Goal: Transaction & Acquisition: Purchase product/service

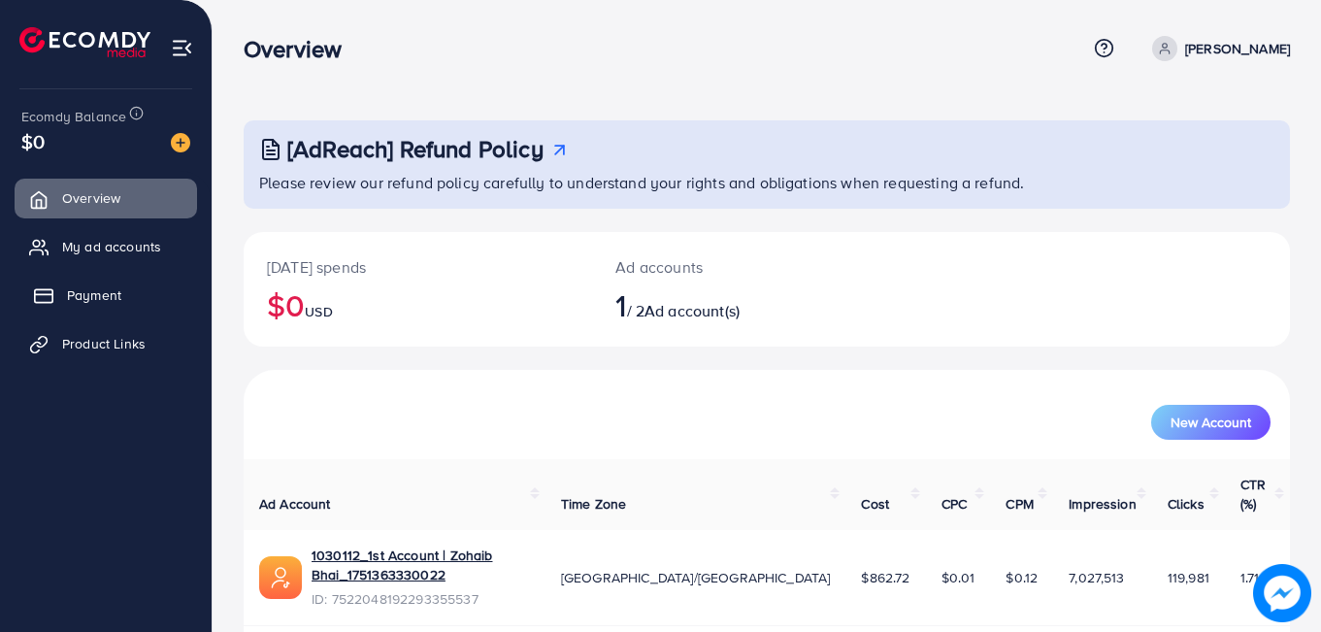
click at [115, 303] on span "Payment" at bounding box center [94, 294] width 54 height 19
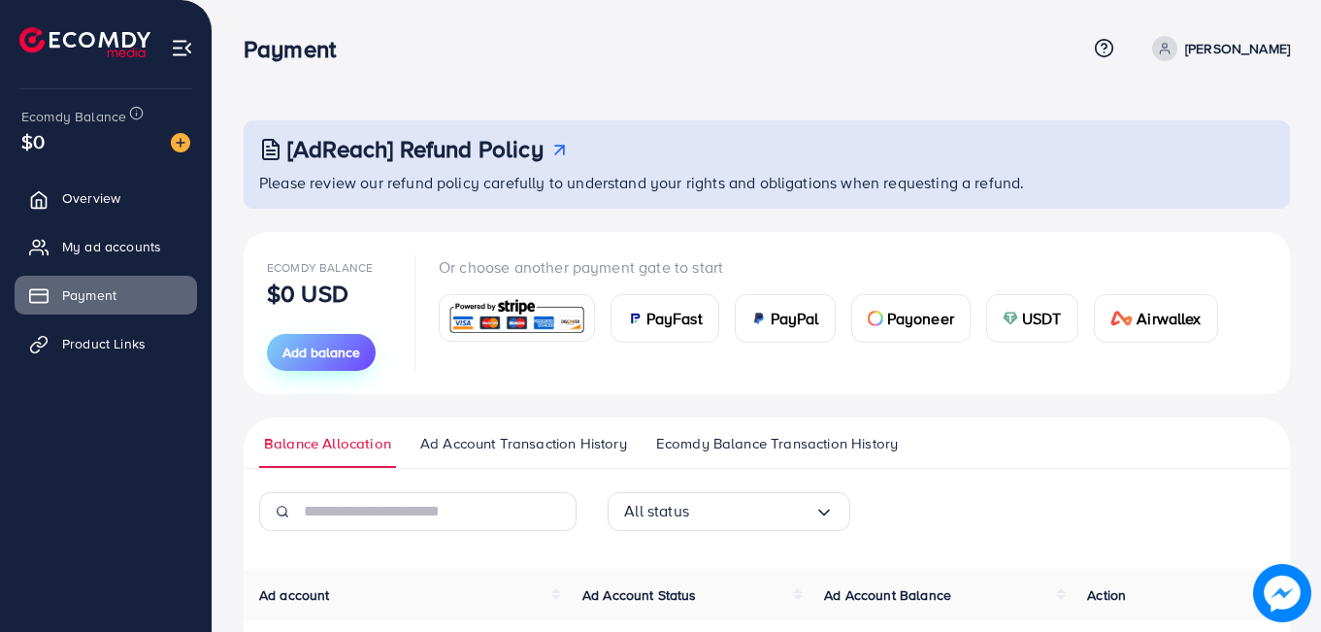
click at [335, 344] on span "Add balance" at bounding box center [321, 352] width 78 height 19
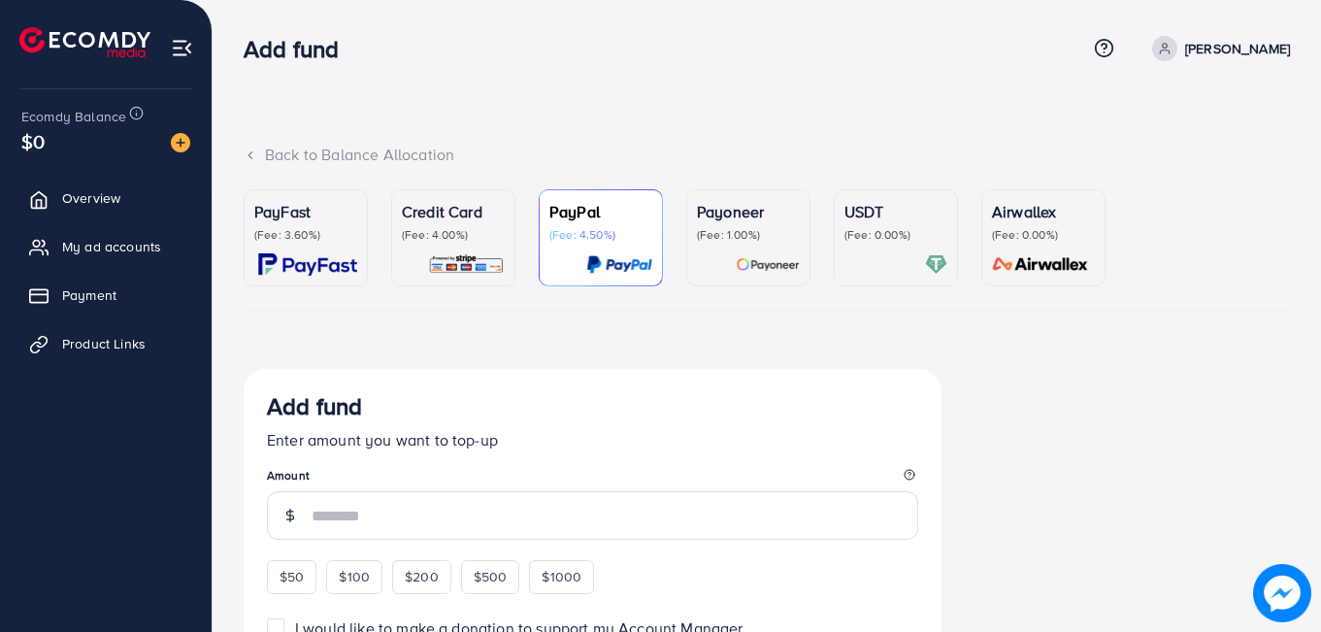
click at [427, 234] on p "(Fee: 4.00%)" at bounding box center [453, 235] width 103 height 16
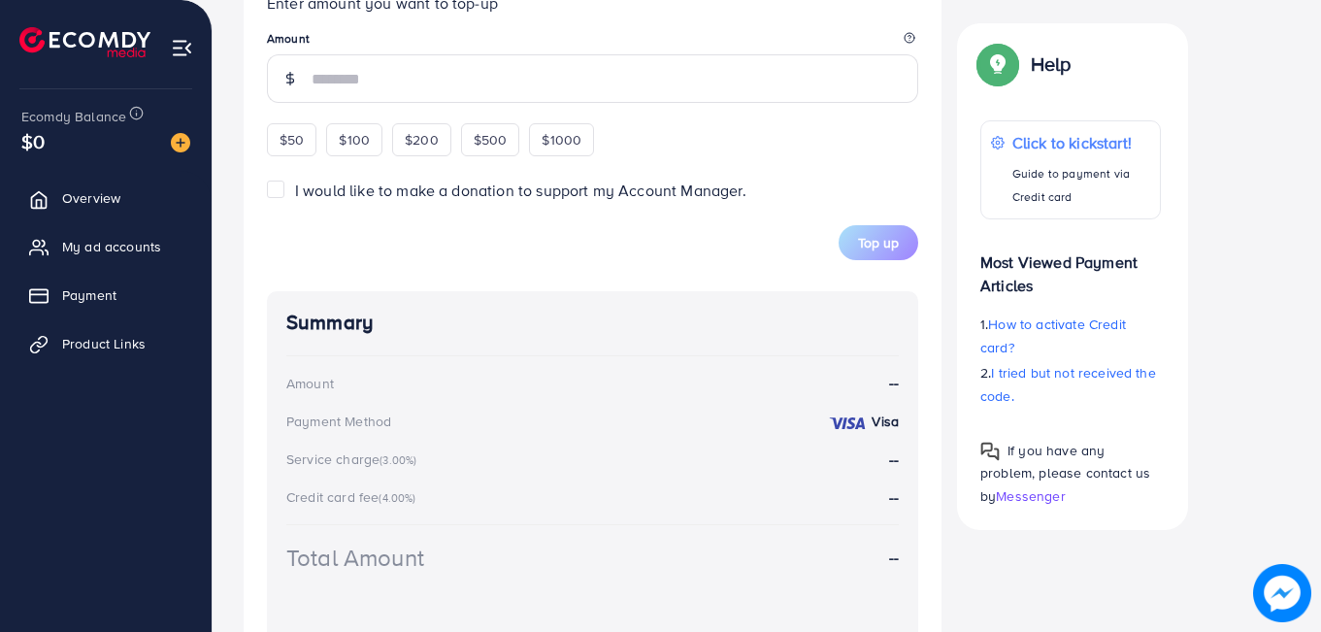
scroll to position [843, 0]
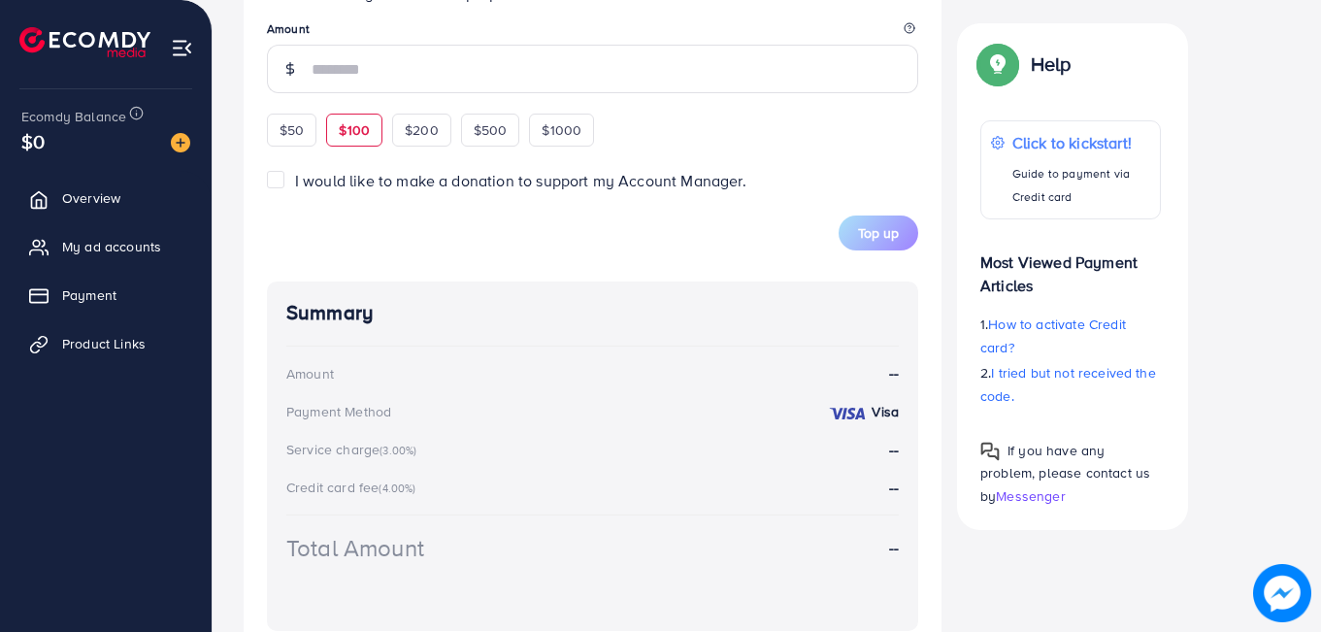
click at [358, 134] on span "$100" at bounding box center [354, 129] width 31 height 19
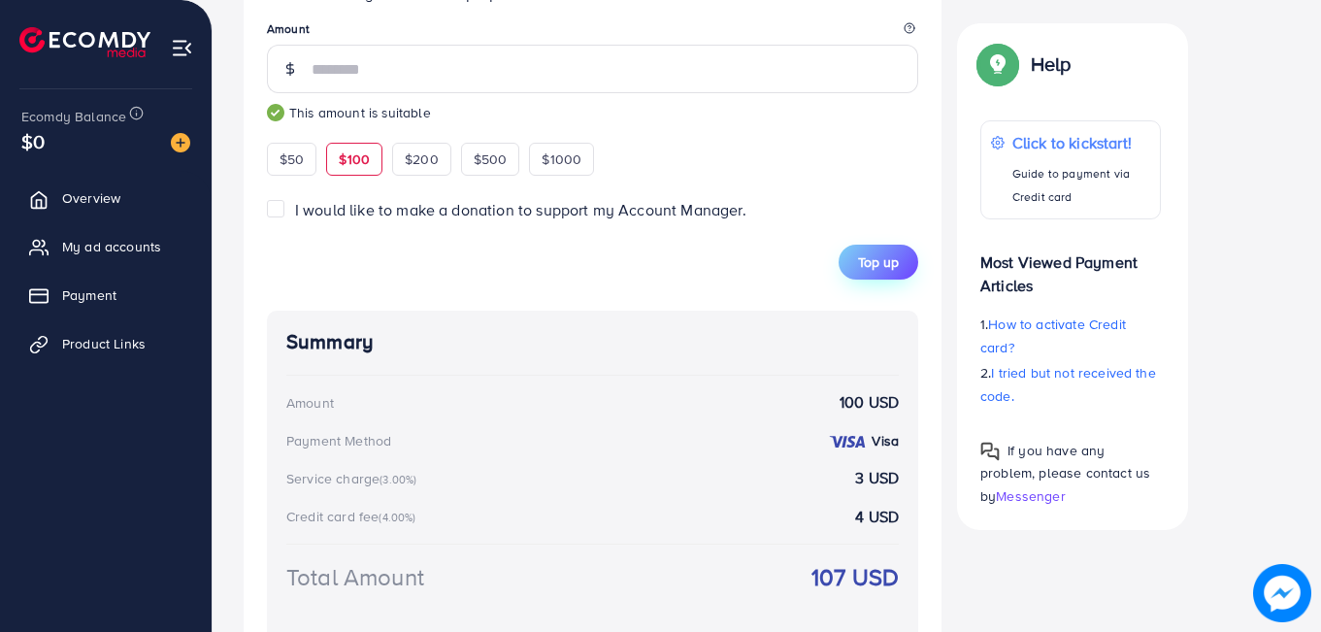
click at [887, 261] on span "Top up" at bounding box center [878, 261] width 41 height 19
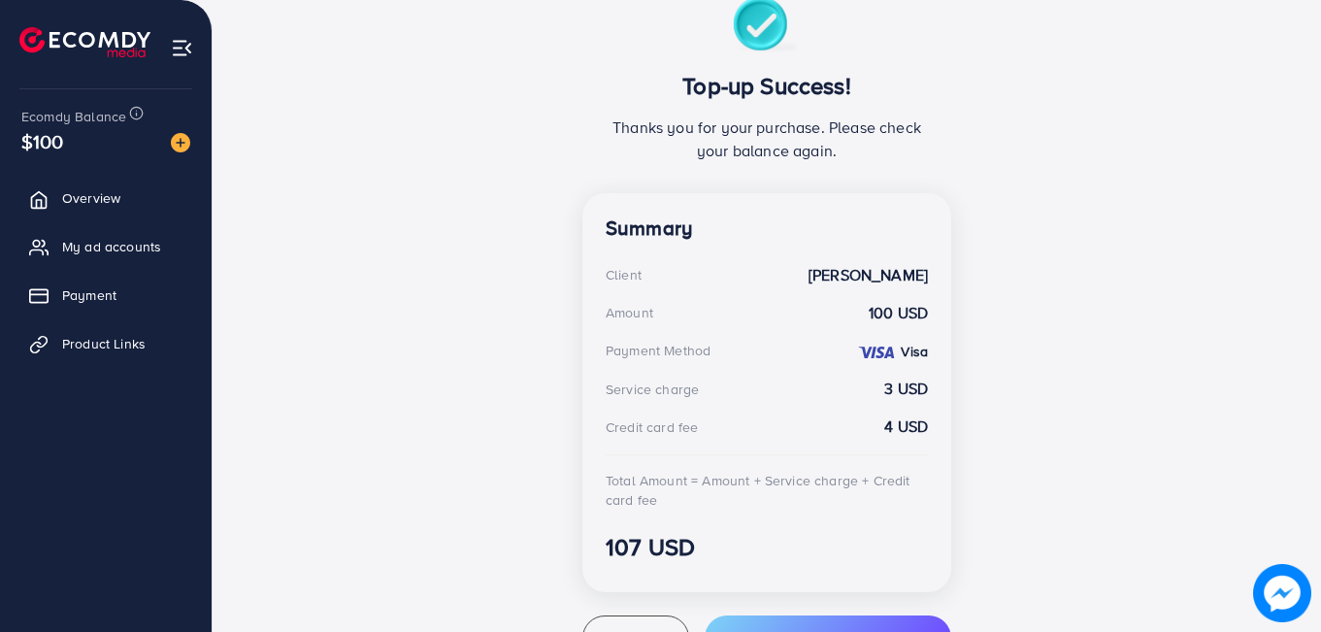
scroll to position [446, 0]
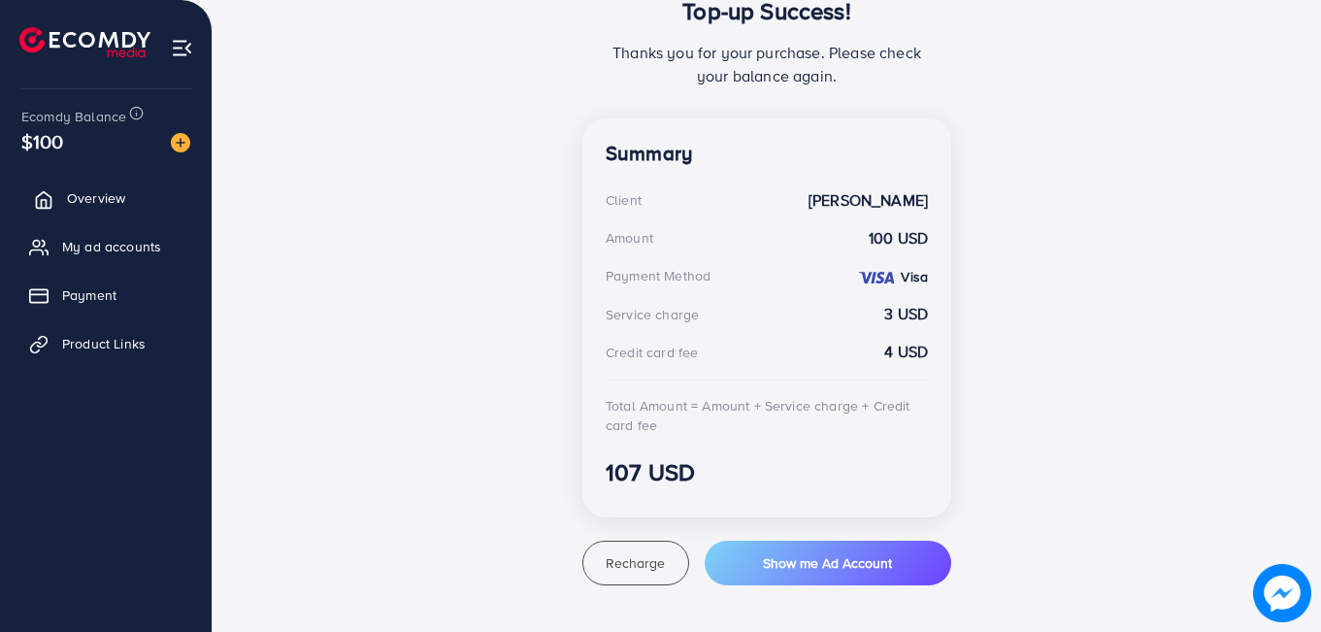
click at [117, 191] on span "Overview" at bounding box center [96, 197] width 58 height 19
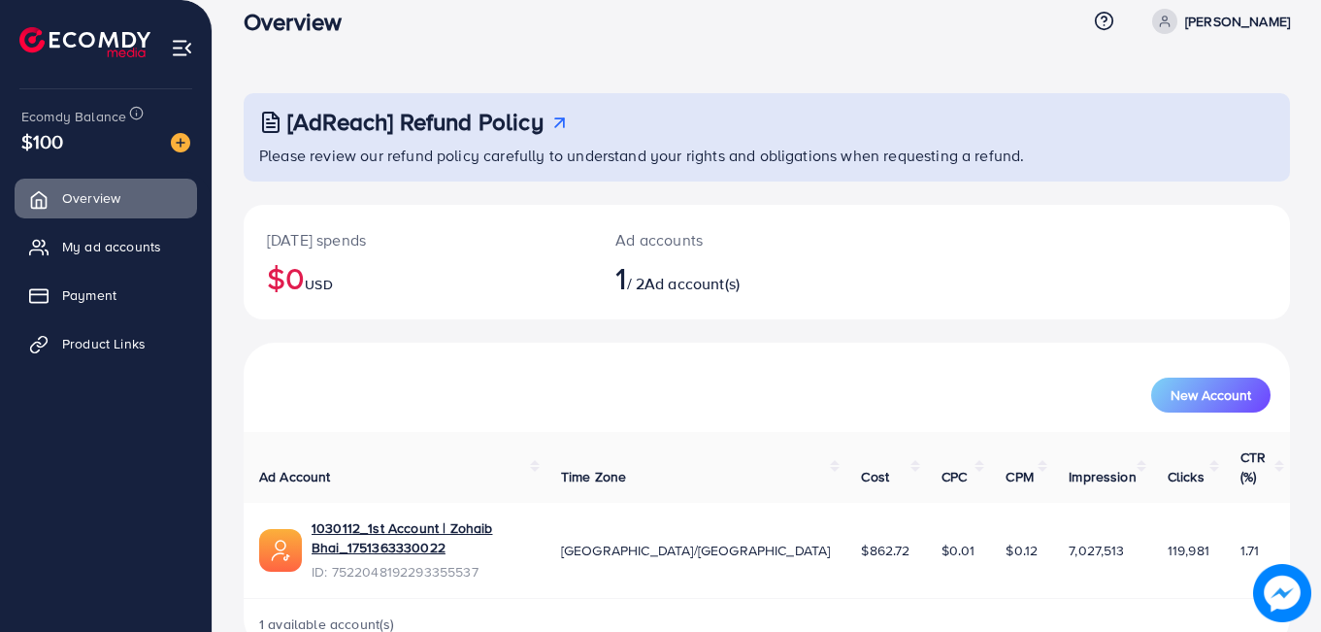
scroll to position [36, 0]
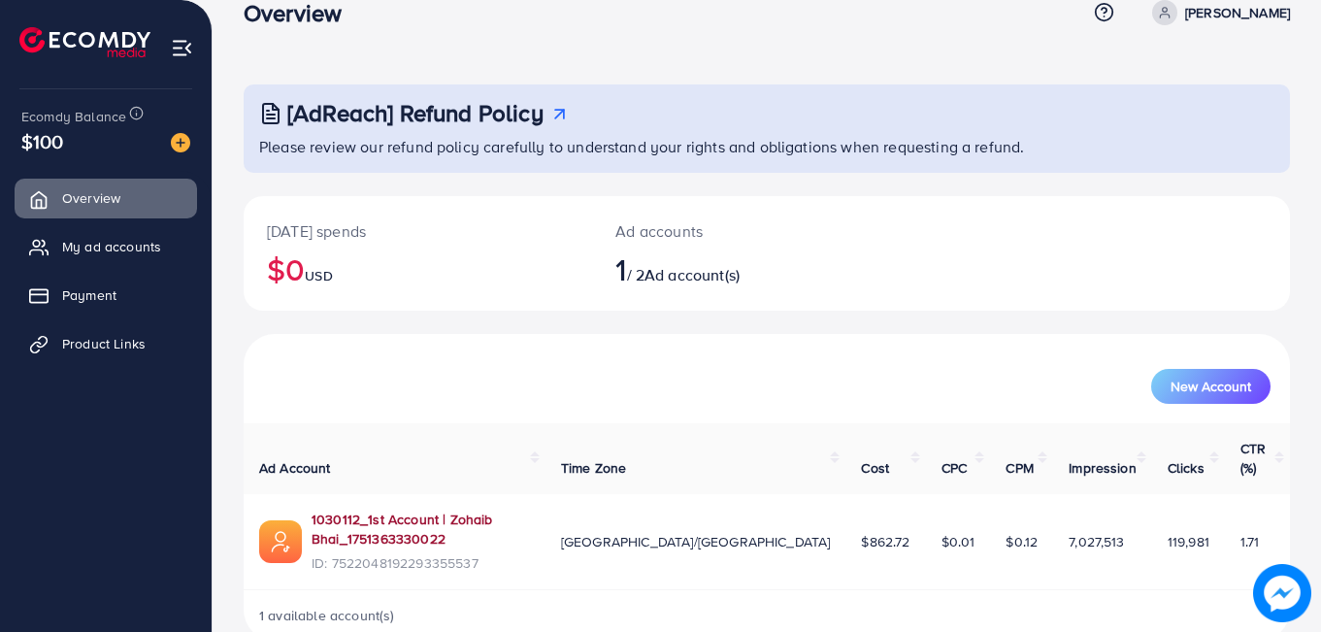
click at [433, 510] on link "1030112_1st Account | Zohaib Bhai_1751363330022" at bounding box center [421, 530] width 218 height 40
